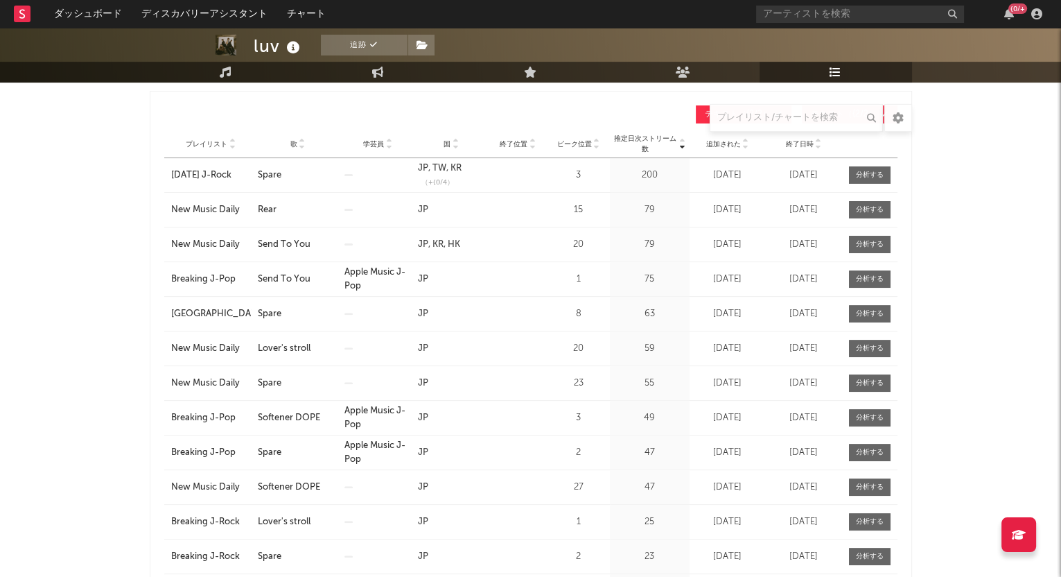
scroll to position [520, 0]
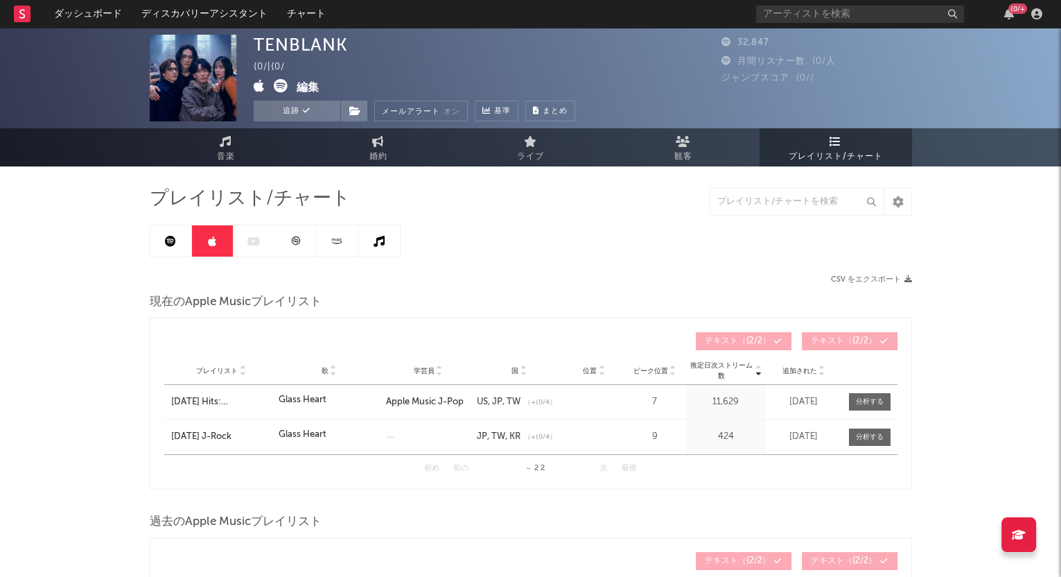
click at [168, 240] on icon at bounding box center [170, 241] width 11 height 11
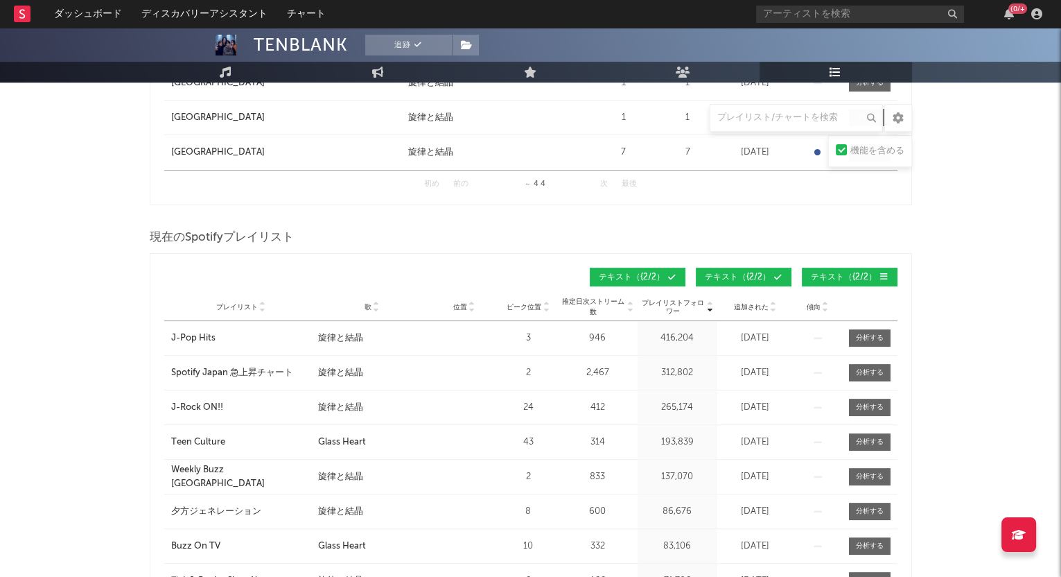
scroll to position [606, 0]
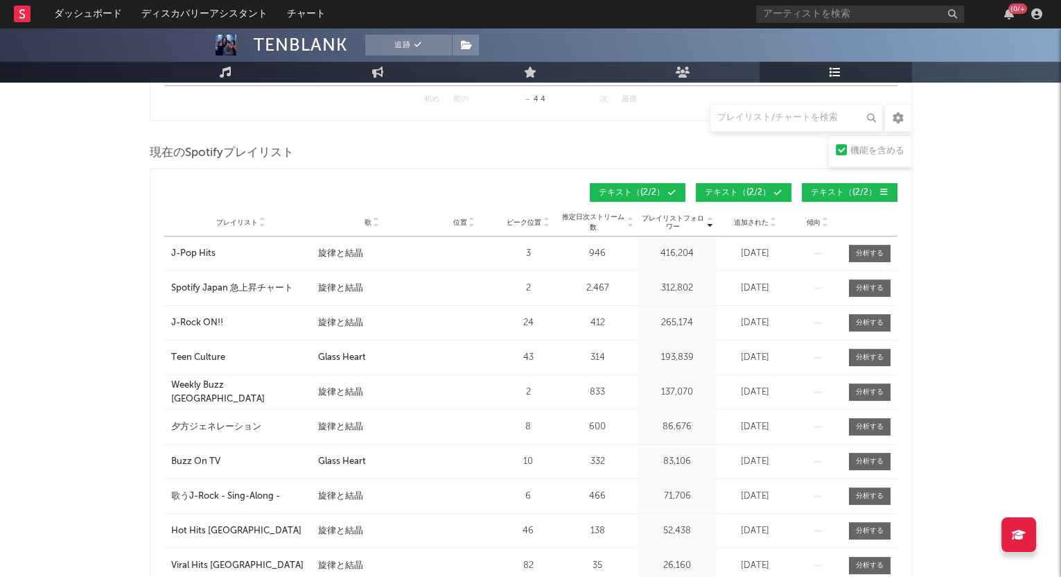
click at [376, 222] on icon at bounding box center [376, 225] width 7 height 6
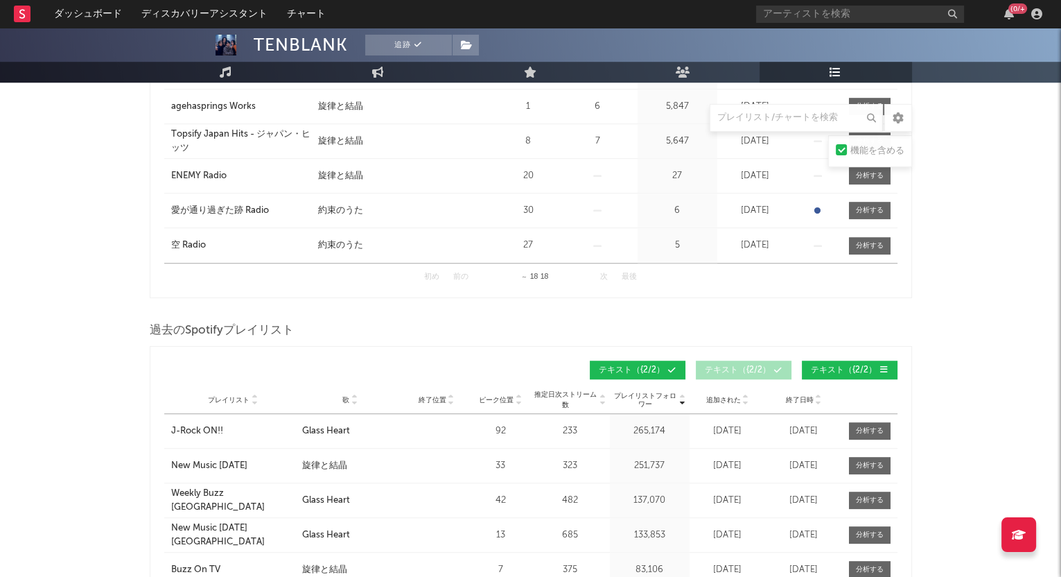
scroll to position [1126, 0]
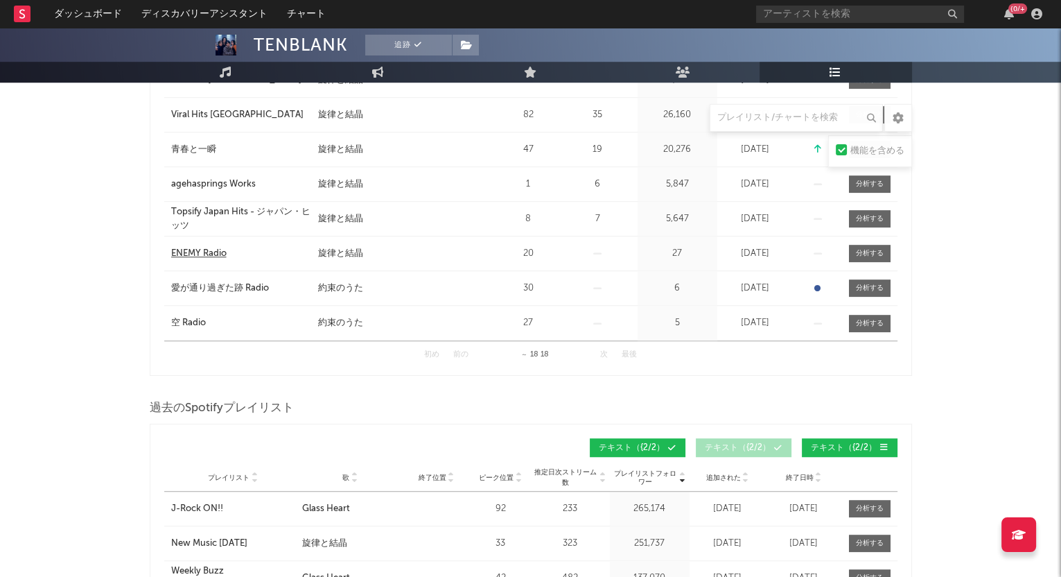
click at [204, 250] on div "ENEMY Radio" at bounding box center [198, 254] width 55 height 14
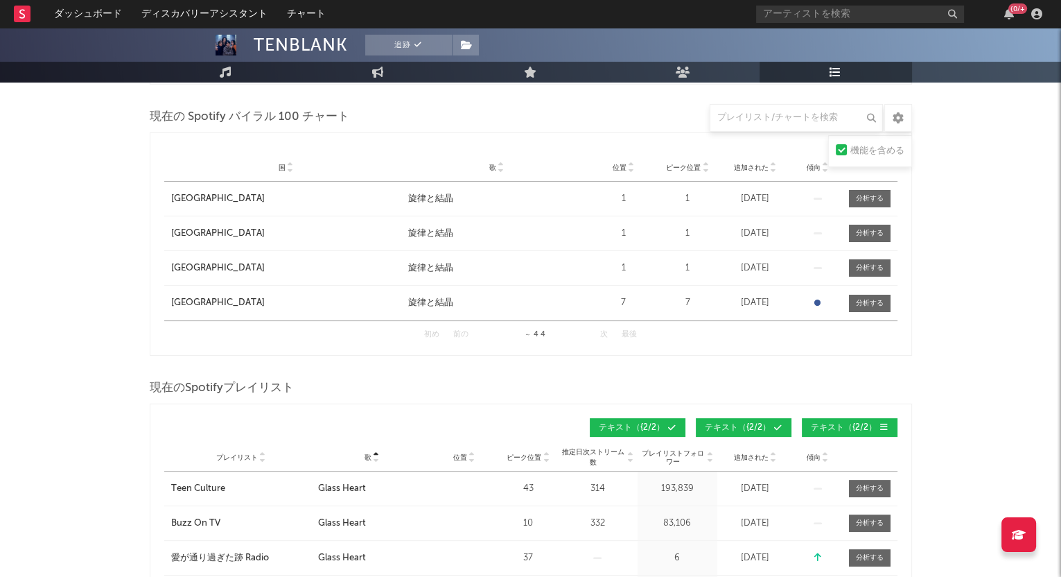
scroll to position [260, 0]
